Goal: Transaction & Acquisition: Purchase product/service

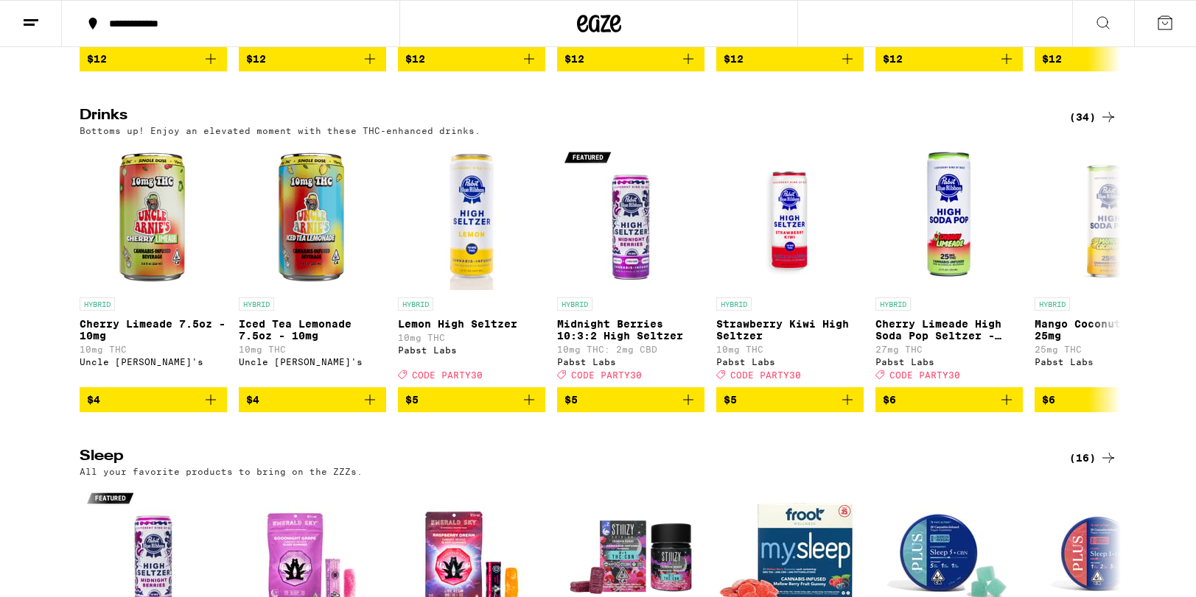
scroll to position [4473, 0]
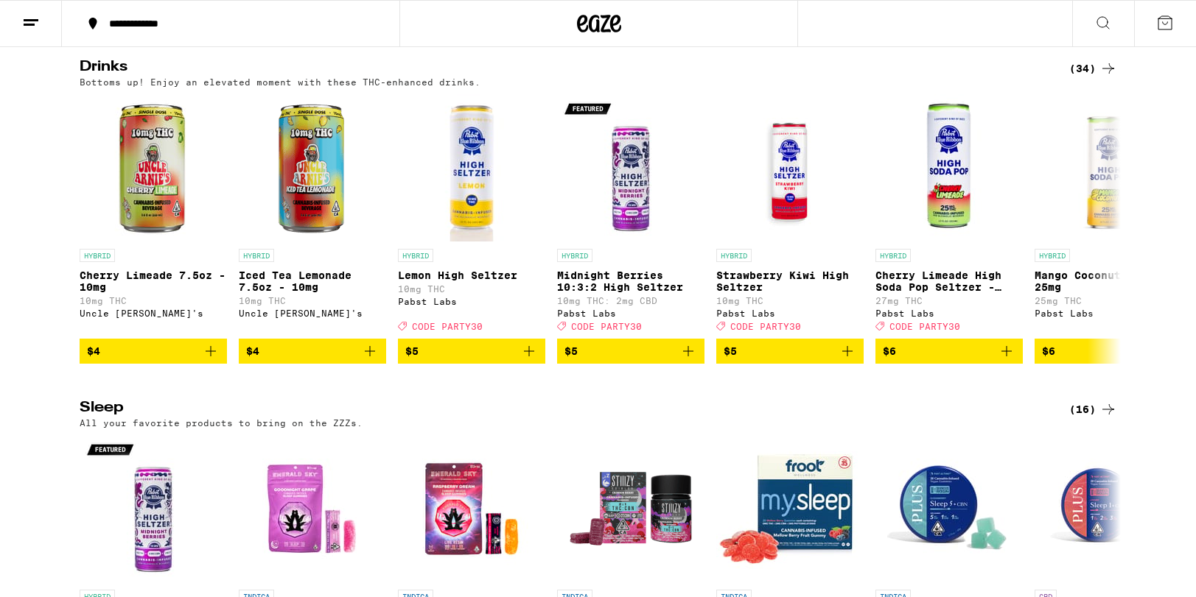
click at [1081, 77] on div "(34)" at bounding box center [1093, 69] width 48 height 18
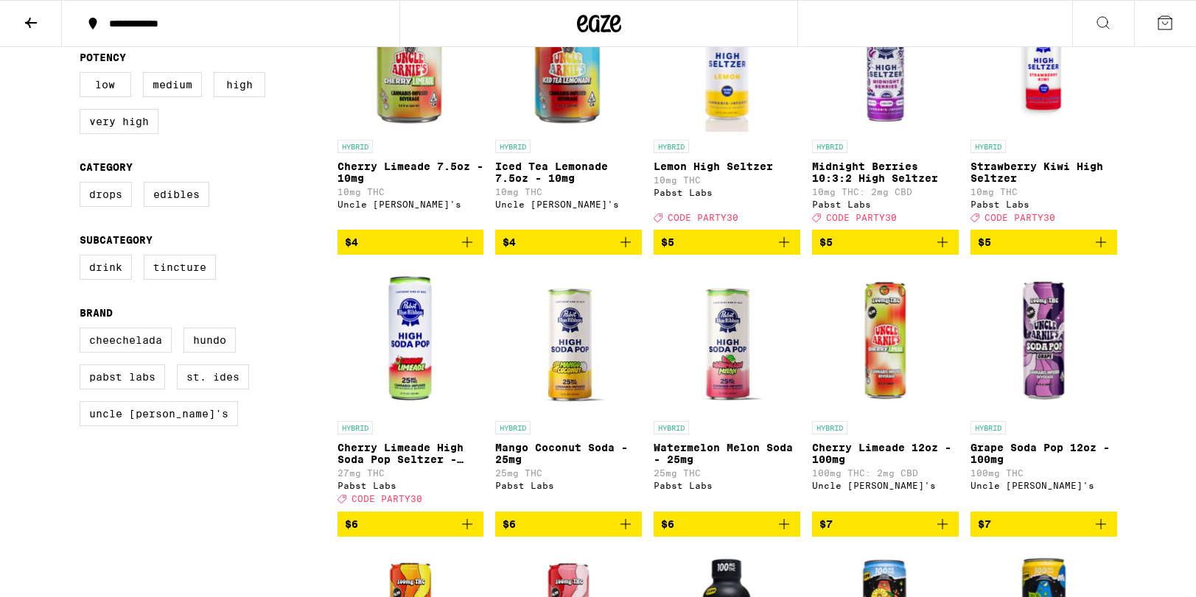
scroll to position [224, 0]
